Goal: Task Accomplishment & Management: Manage account settings

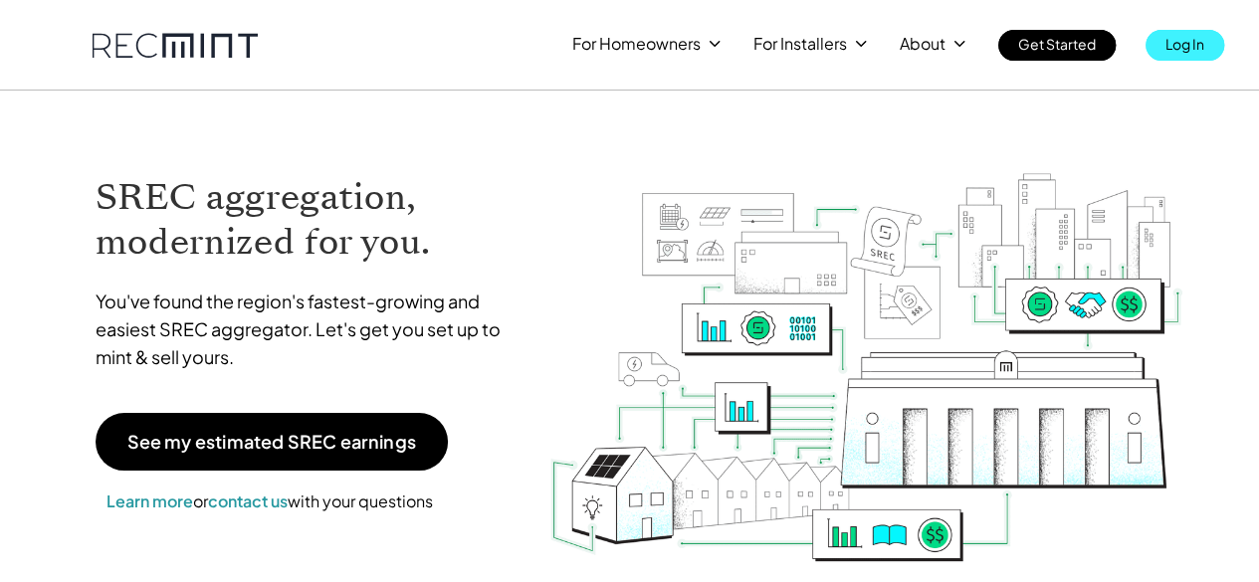
click at [1198, 42] on p "Log In" at bounding box center [1184, 44] width 39 height 28
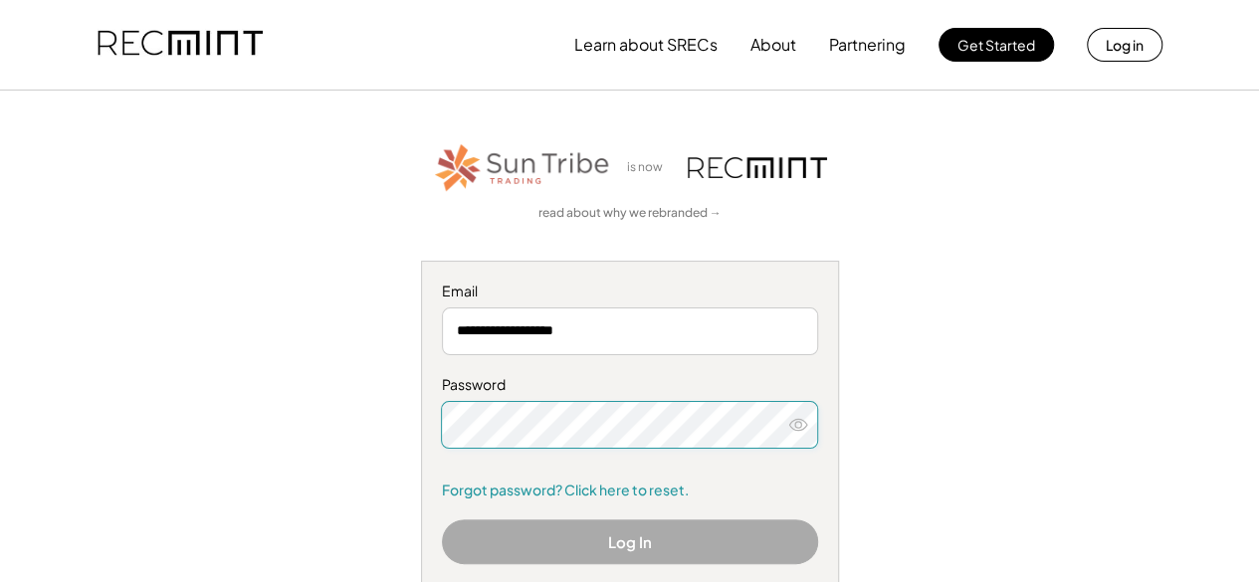
click at [593, 332] on input "**********" at bounding box center [630, 331] width 376 height 48
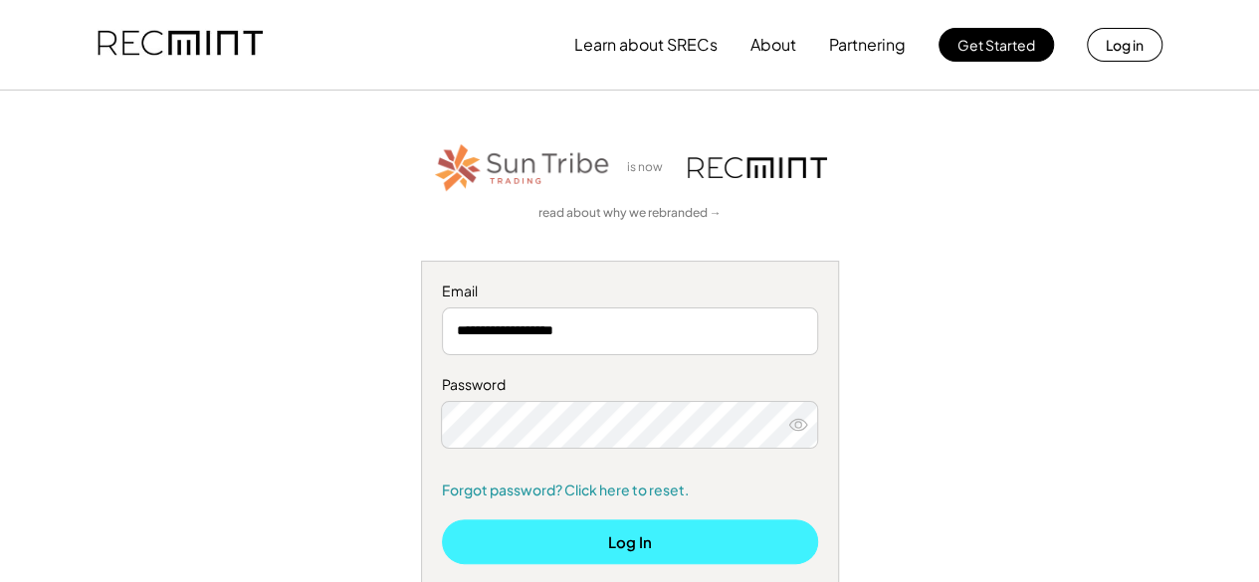
click at [621, 540] on button "Log In" at bounding box center [630, 541] width 376 height 45
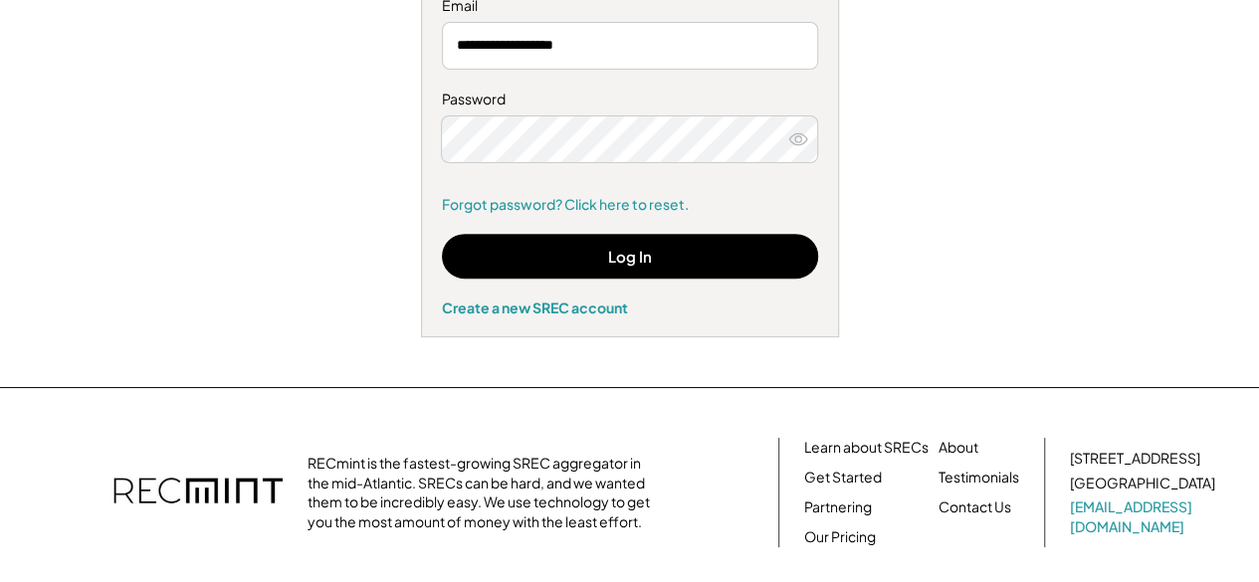
scroll to position [156, 0]
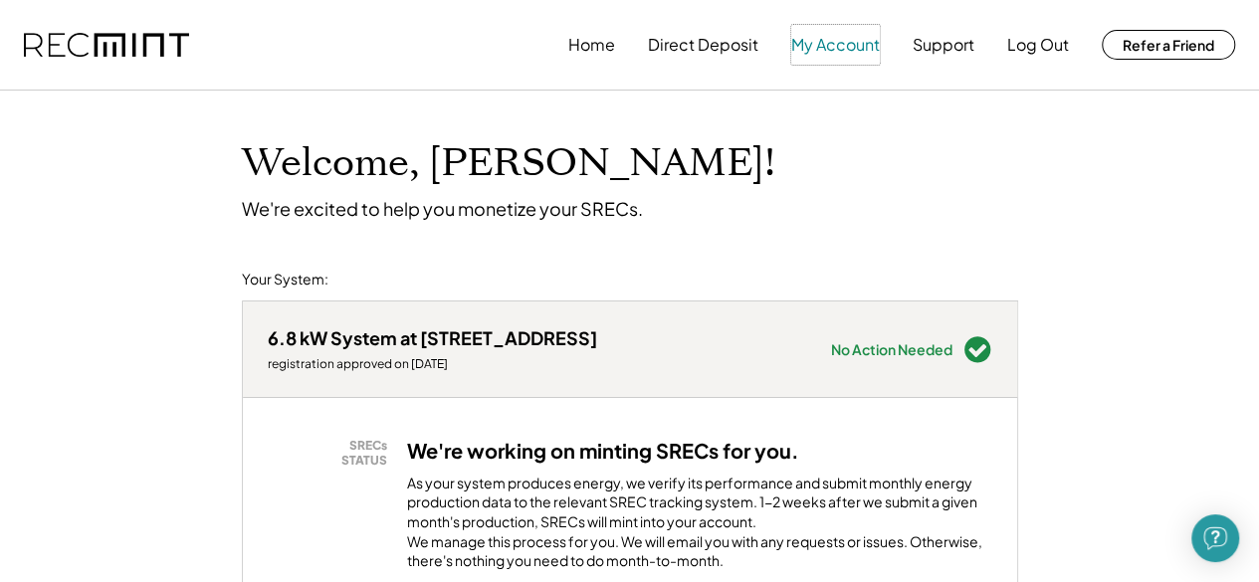
click at [856, 49] on button "My Account" at bounding box center [835, 45] width 89 height 40
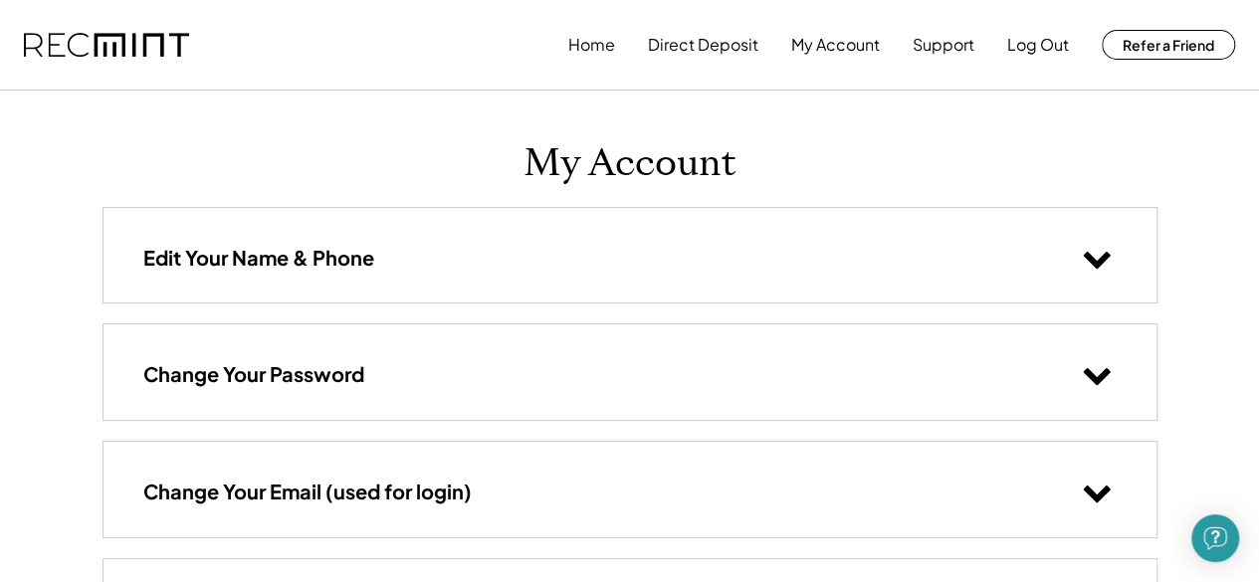
click at [567, 57] on div "Home Direct Deposit My Account Support Log Out Refer a Friend" at bounding box center [629, 45] width 1259 height 90
drag, startPoint x: 590, startPoint y: 42, endPoint x: 576, endPoint y: 45, distance: 14.2
click at [576, 45] on button "Home" at bounding box center [591, 45] width 47 height 40
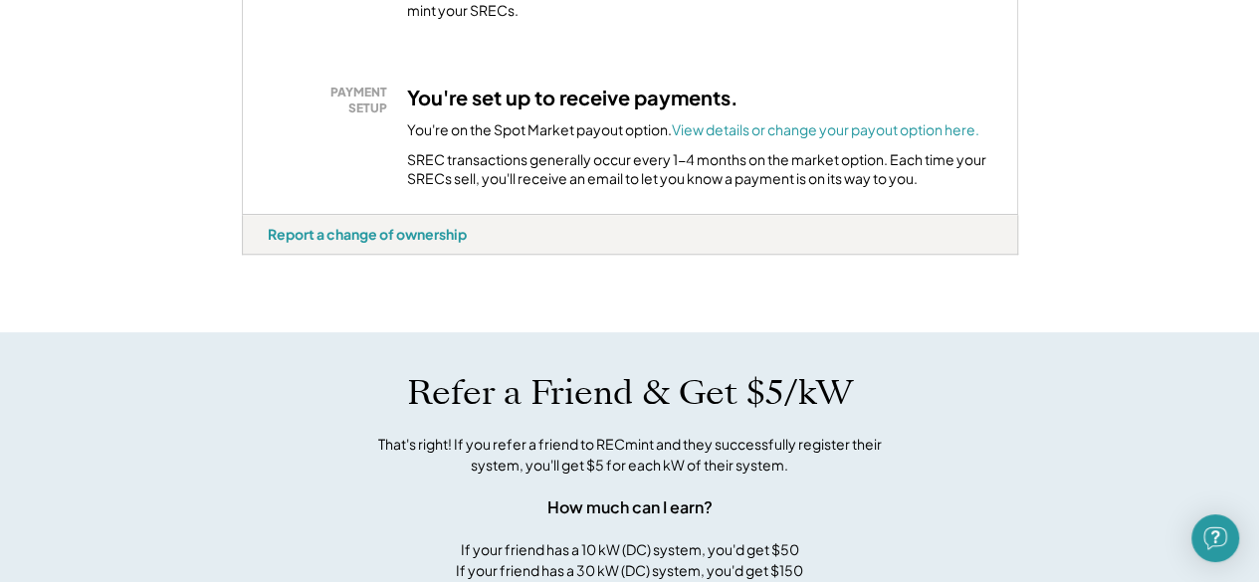
scroll to position [712, 0]
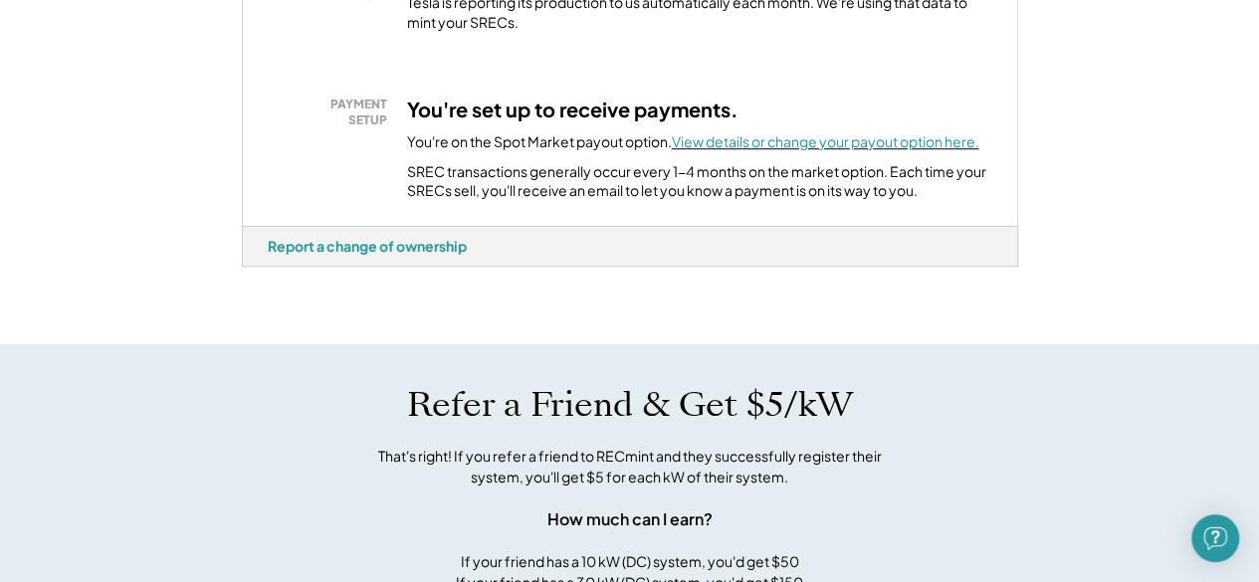
click at [748, 150] on font "View details or change your payout option here." at bounding box center [825, 141] width 307 height 18
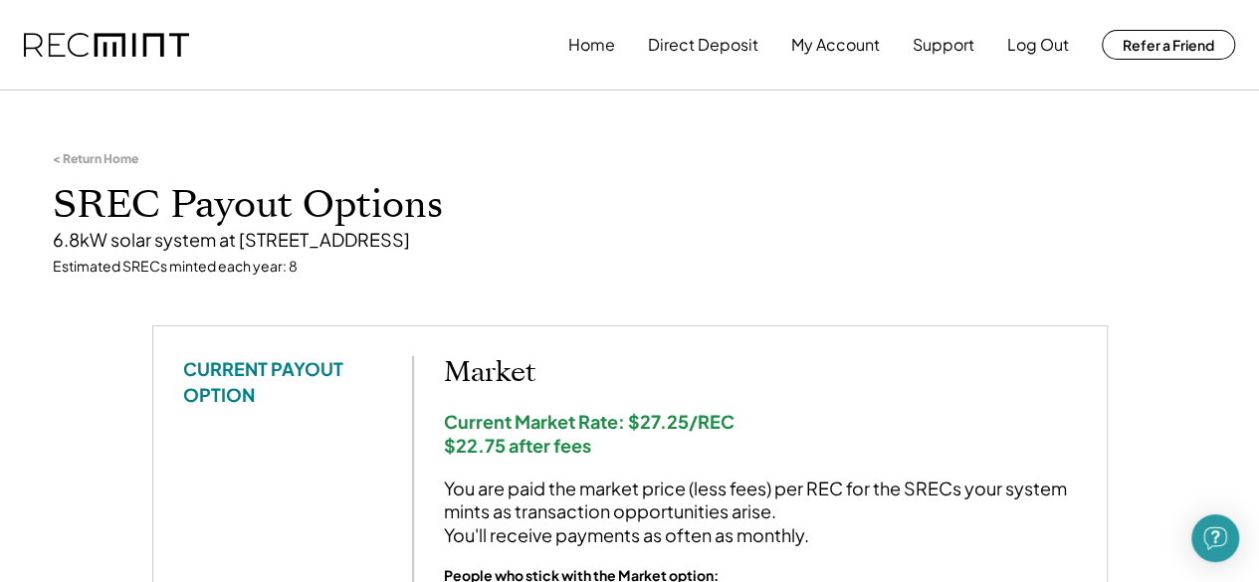
click at [97, 43] on img at bounding box center [106, 45] width 165 height 25
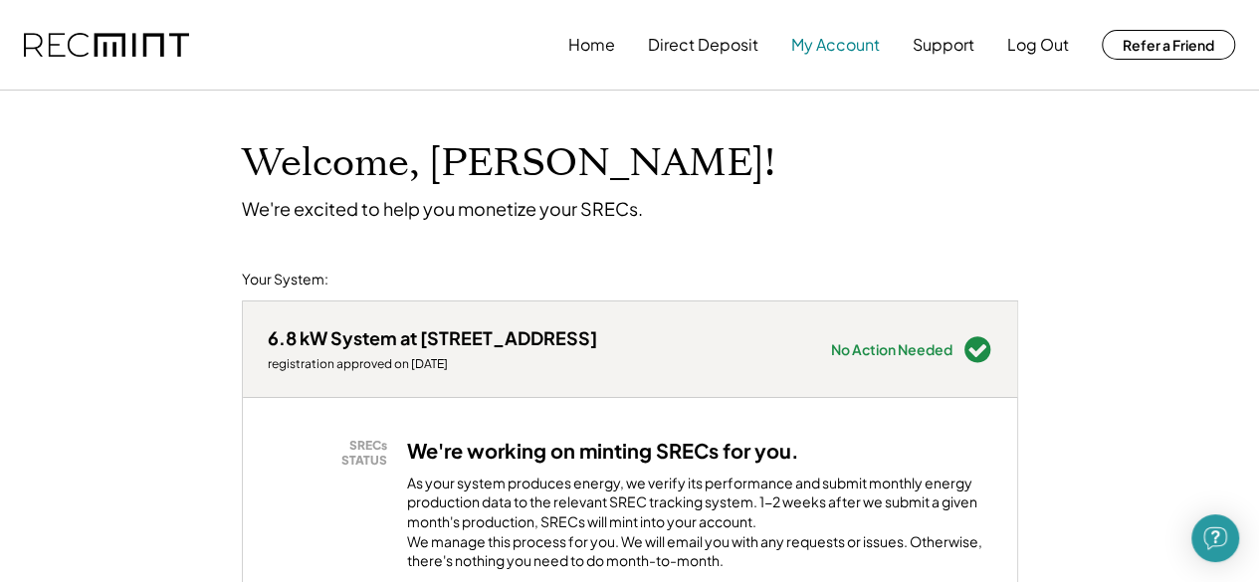
click at [796, 52] on button "My Account" at bounding box center [835, 45] width 89 height 40
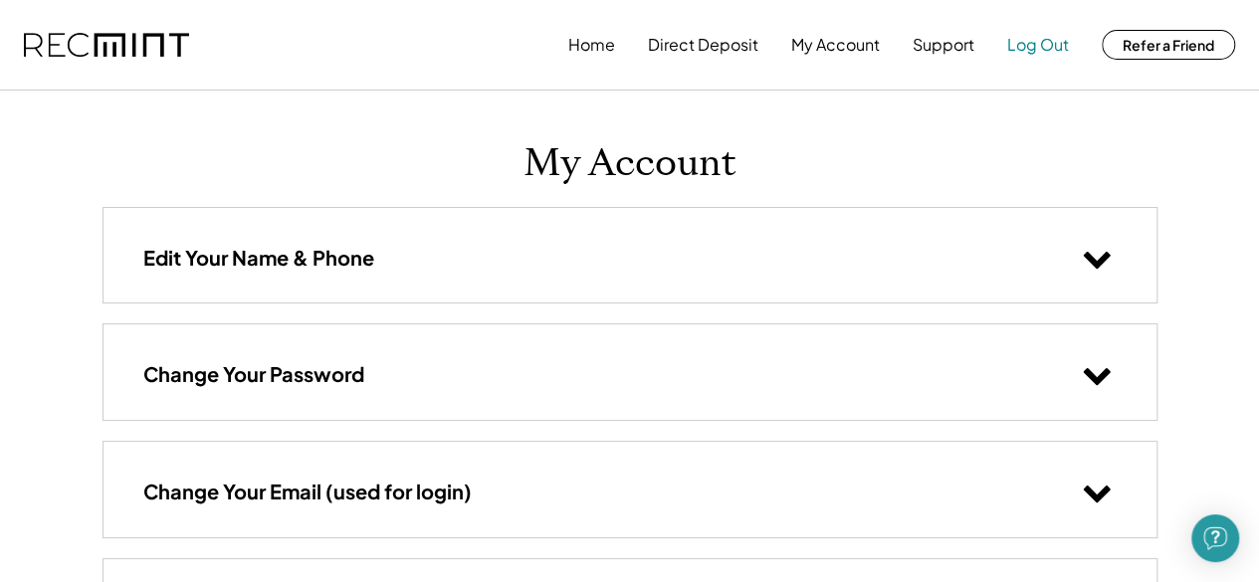
click at [1039, 48] on button "Log Out" at bounding box center [1038, 45] width 62 height 40
